Goal: Navigation & Orientation: Find specific page/section

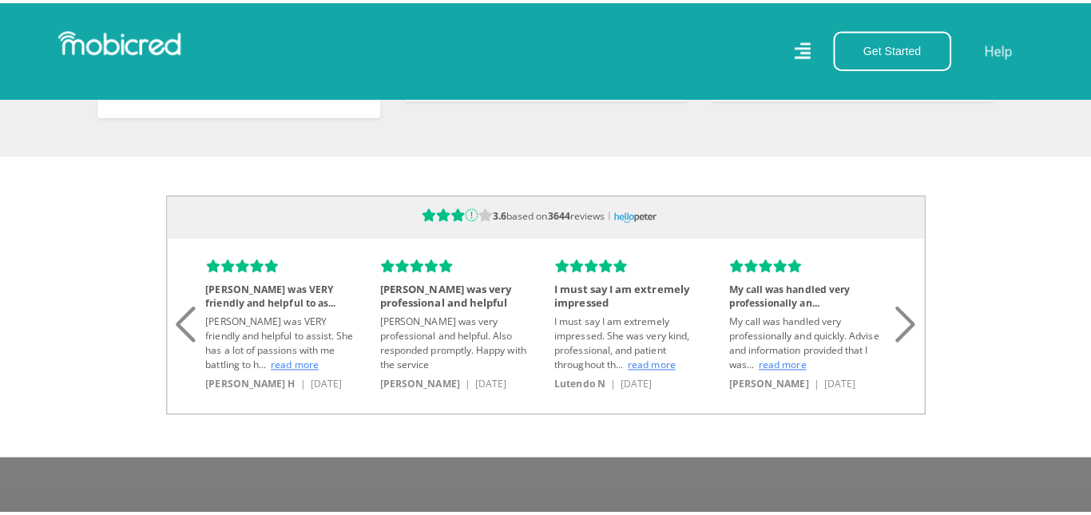
scroll to position [0, 910]
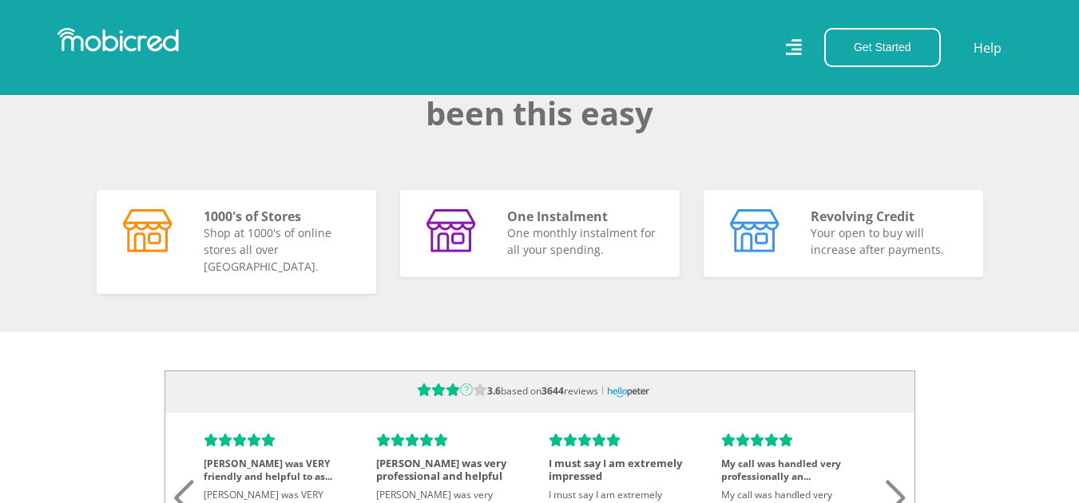
click at [795, 42] on icon at bounding box center [793, 48] width 17 height 24
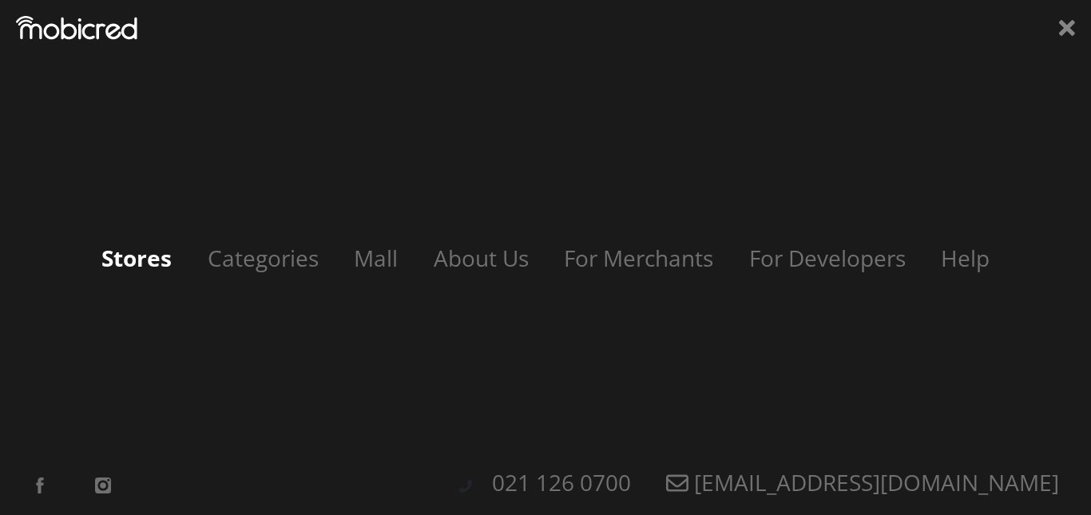
scroll to position [0, 1821]
click at [151, 264] on link "Stores" at bounding box center [136, 258] width 102 height 30
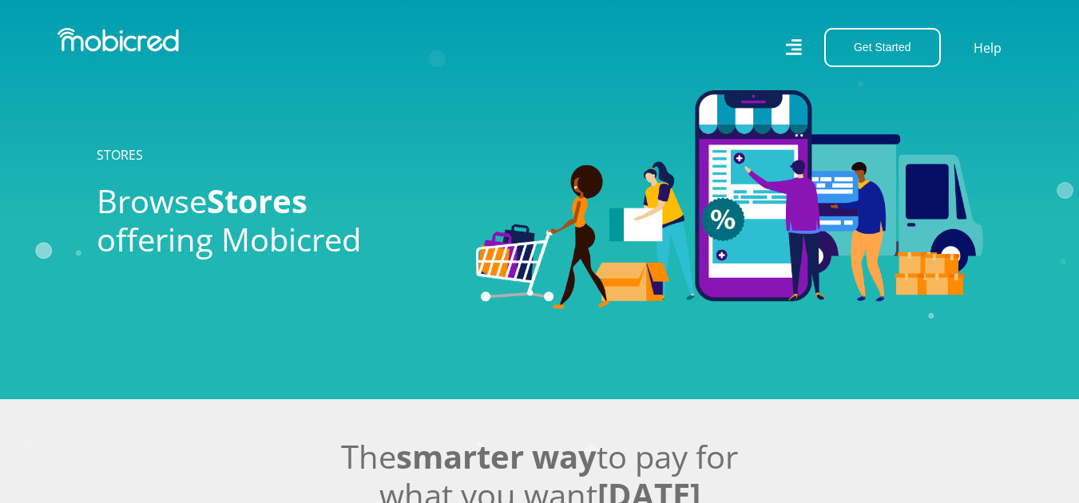
click at [783, 44] on div "Get Started Open an Account Account Holder Login Help" at bounding box center [787, 47] width 494 height 39
click at [787, 44] on icon at bounding box center [794, 47] width 16 height 16
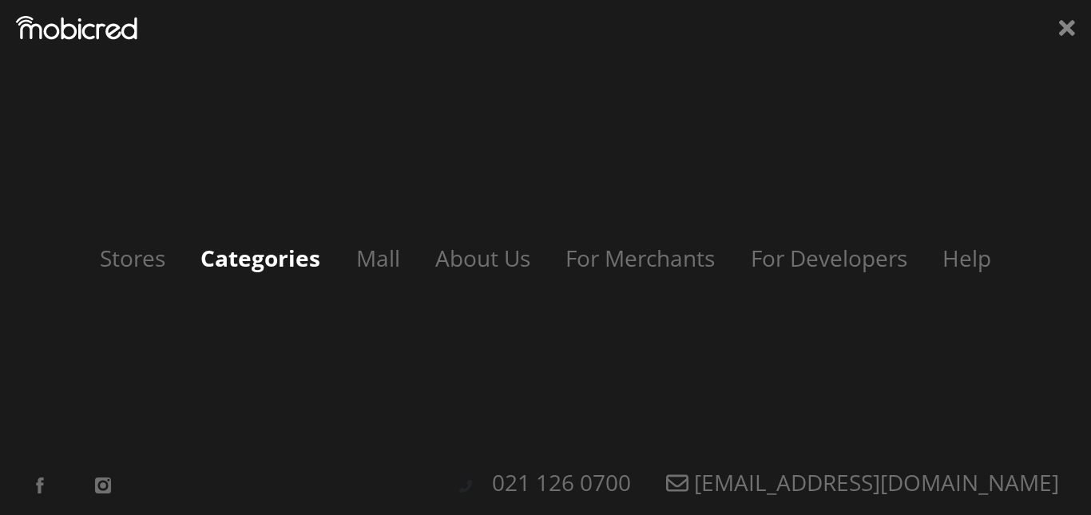
click at [252, 264] on link "Categories" at bounding box center [260, 258] width 152 height 30
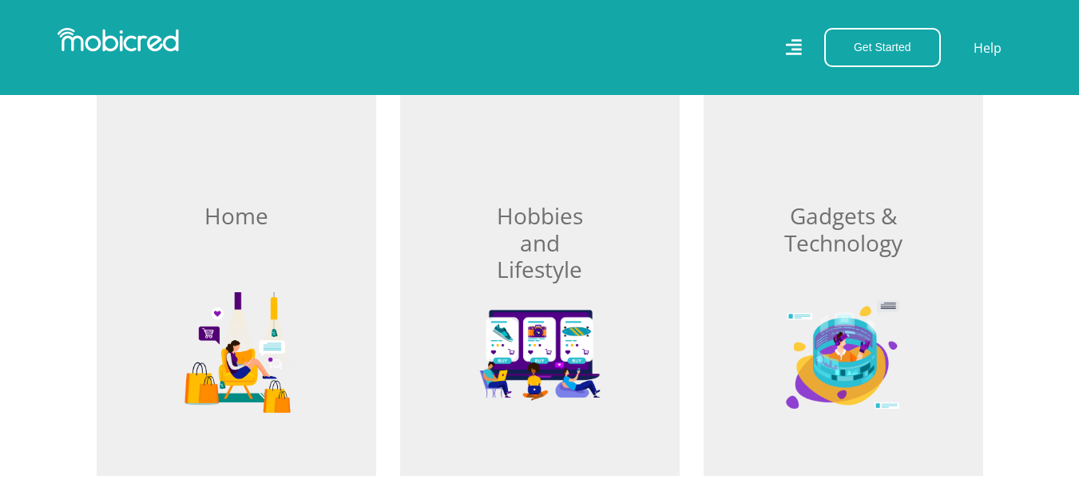
scroll to position [540, 0]
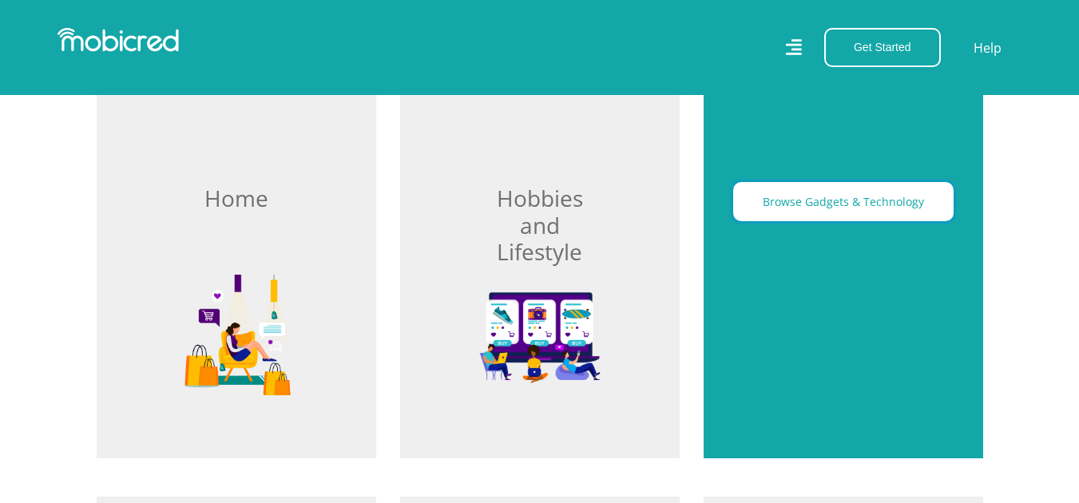
click at [792, 214] on button "Browse Gadgets & Technology" at bounding box center [843, 201] width 220 height 39
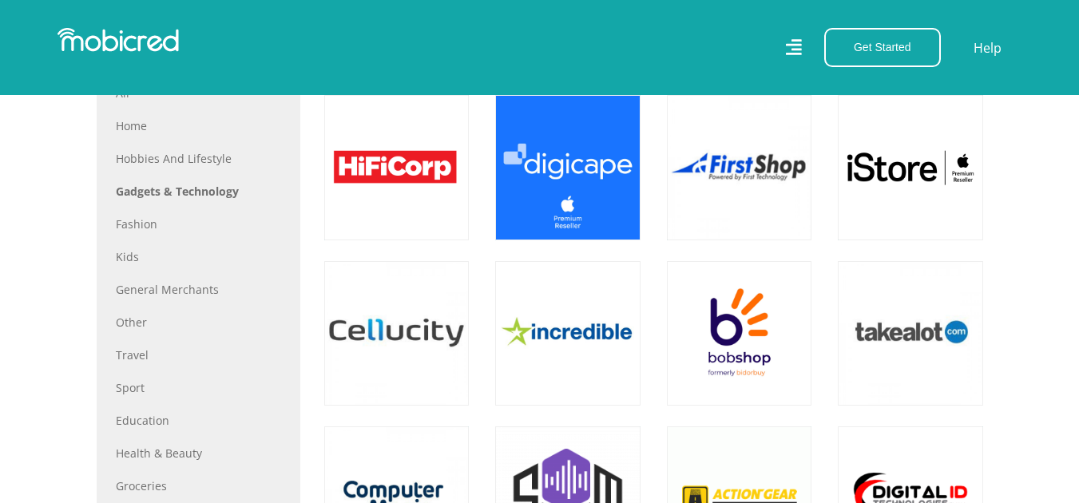
scroll to position [813, 0]
